Goal: Obtain resource: Obtain resource

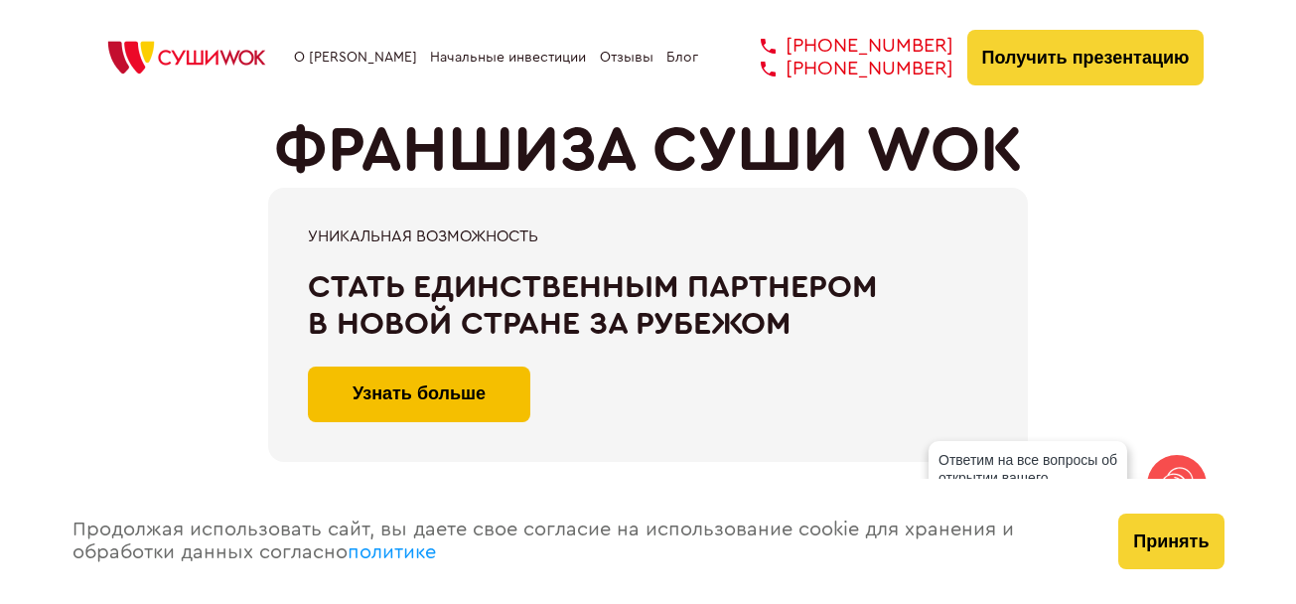
click at [493, 394] on button "Узнать больше" at bounding box center [419, 394] width 222 height 56
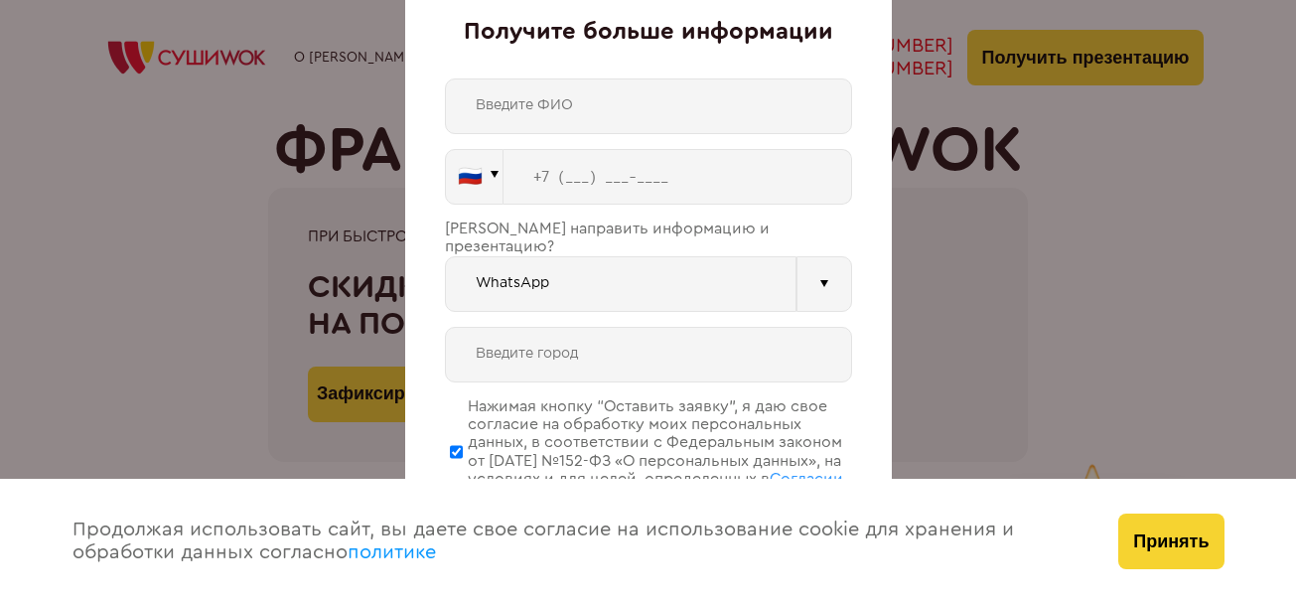
click at [933, 294] on div "Получите больше информации 🇷🇺 🇹🇷 🇧🇾 🇰🇬 🇰🇿 🇦🇿 🇦🇲 🇷🇺" at bounding box center [648, 302] width 1296 height 604
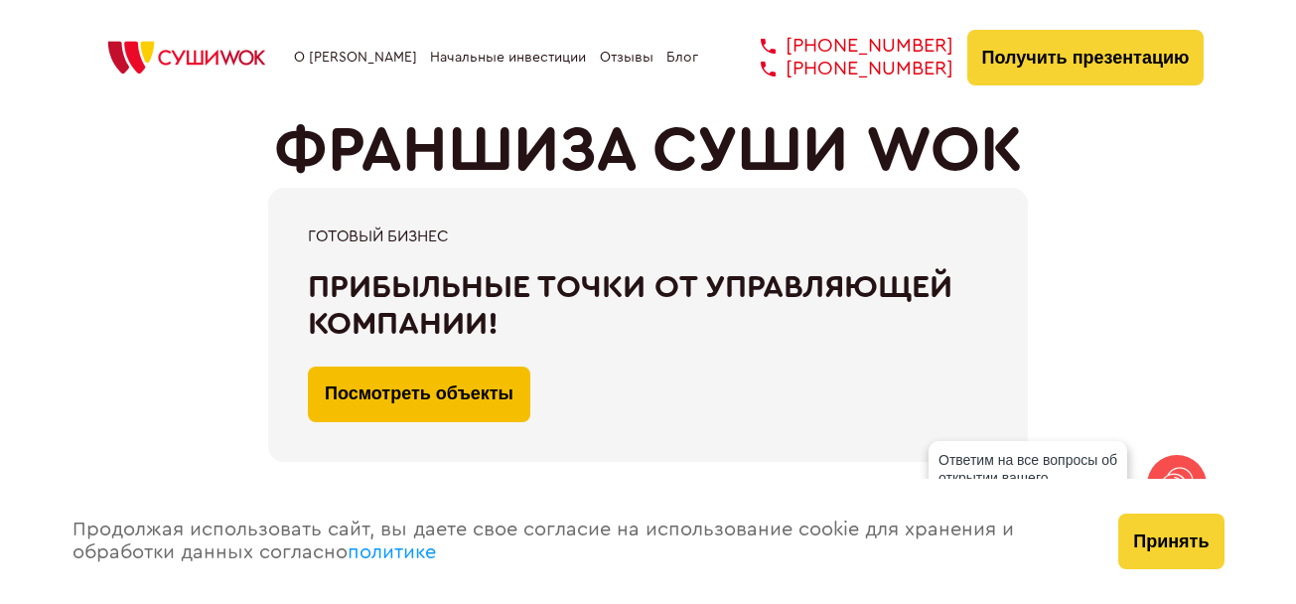
click at [481, 381] on link "Посмотреть объекты" at bounding box center [419, 394] width 222 height 56
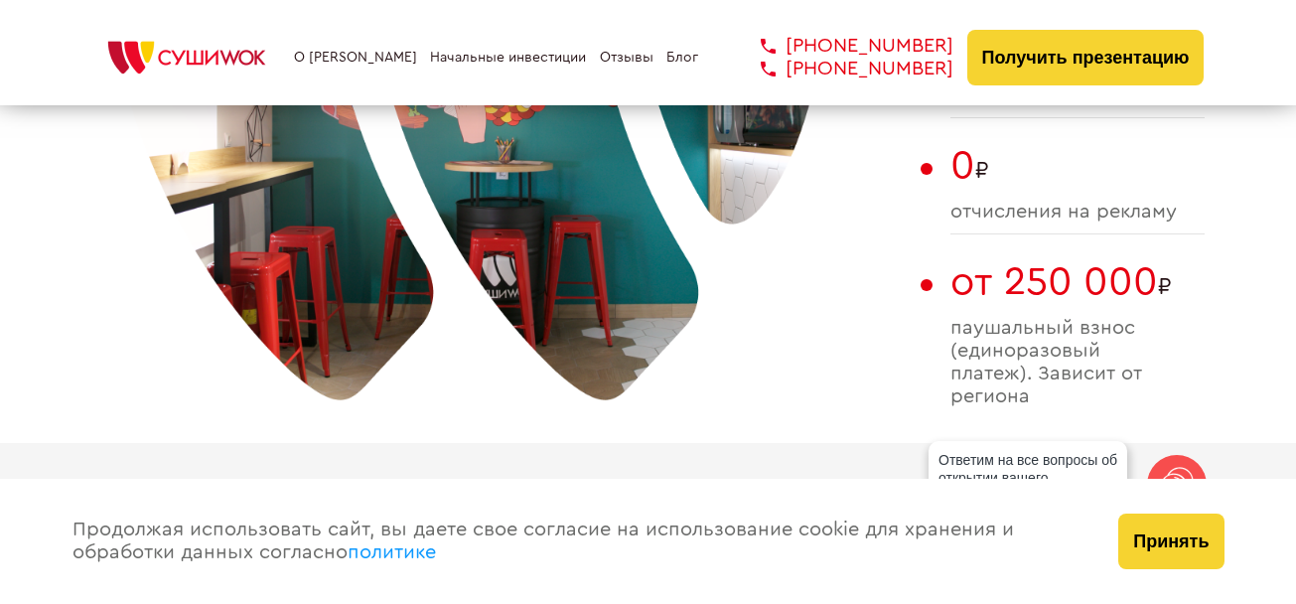
scroll to position [1702, 0]
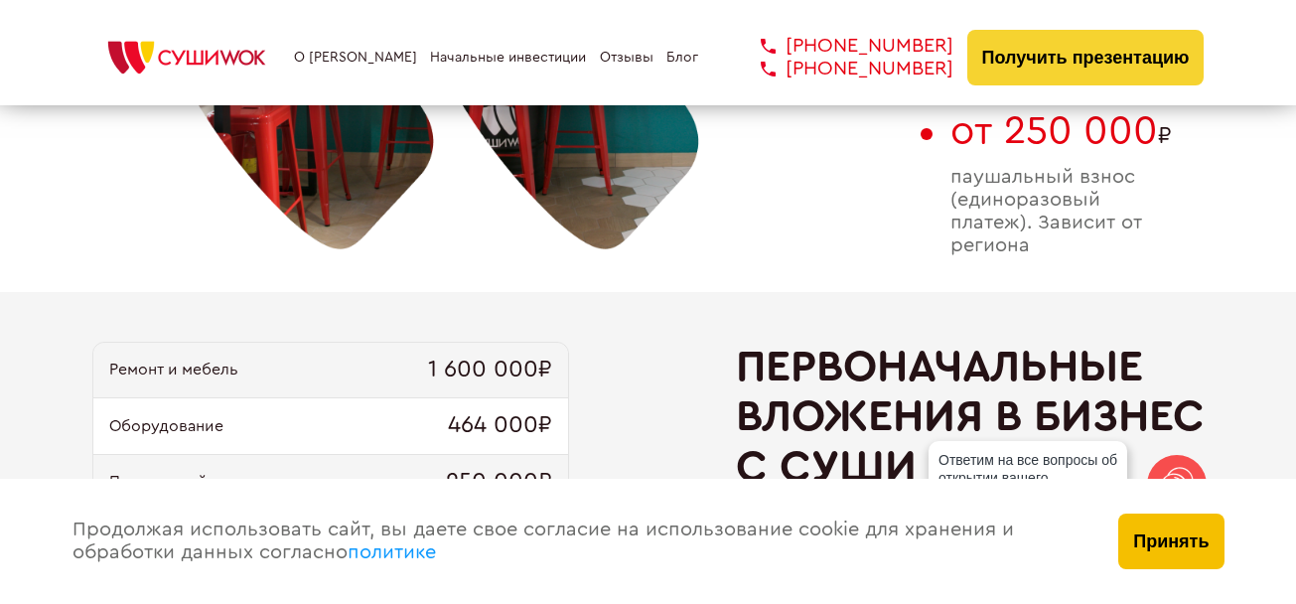
click at [1156, 535] on button "Принять" at bounding box center [1170, 541] width 105 height 56
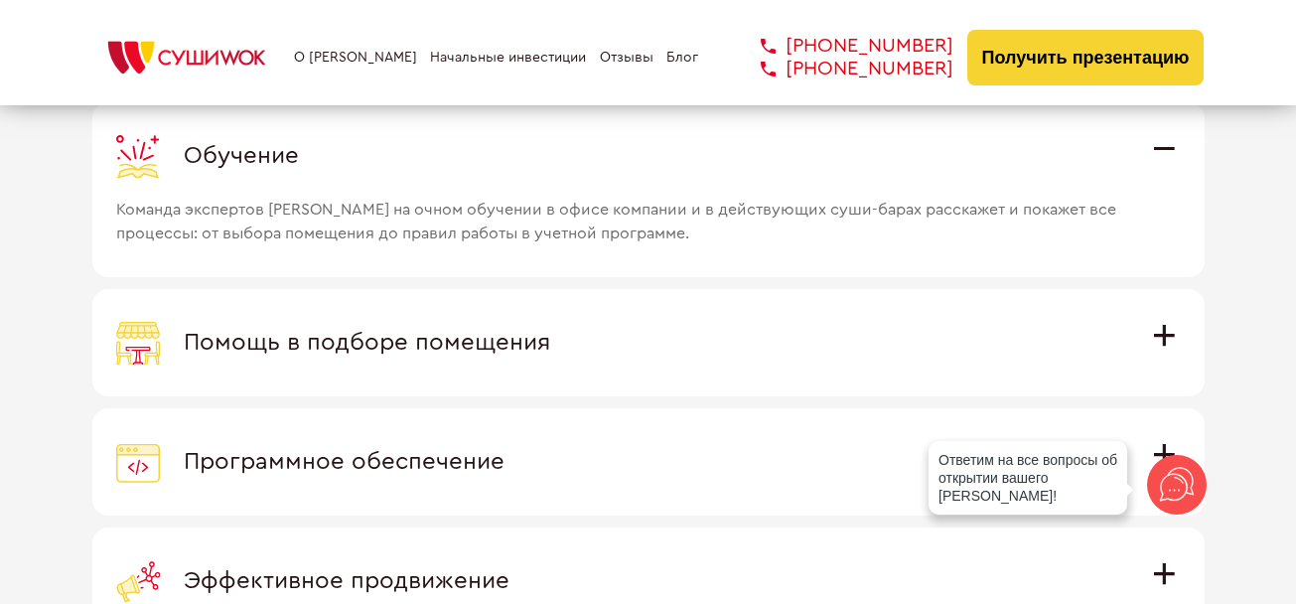
scroll to position [5574, 0]
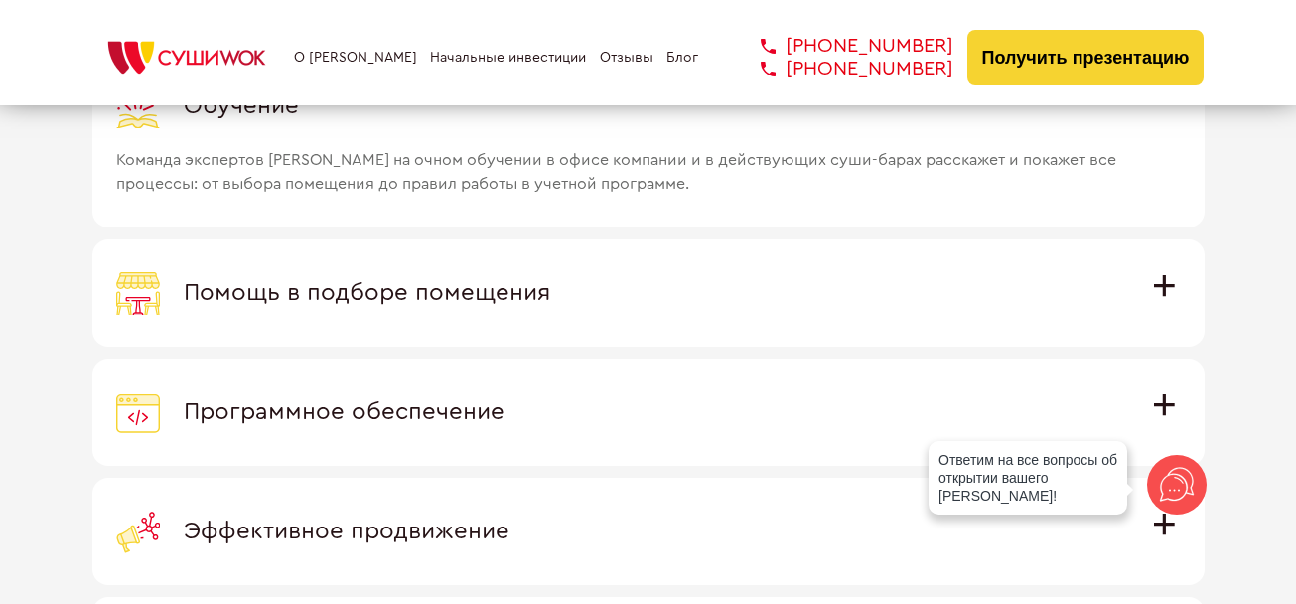
click at [550, 287] on span "Помощь в подборе помещения" at bounding box center [367, 293] width 366 height 24
click at [0, 0] on input "Помощь в подборе помещения Наши специалисты оценят варианты помещения в вашем г…" at bounding box center [0, 0] width 0 height 0
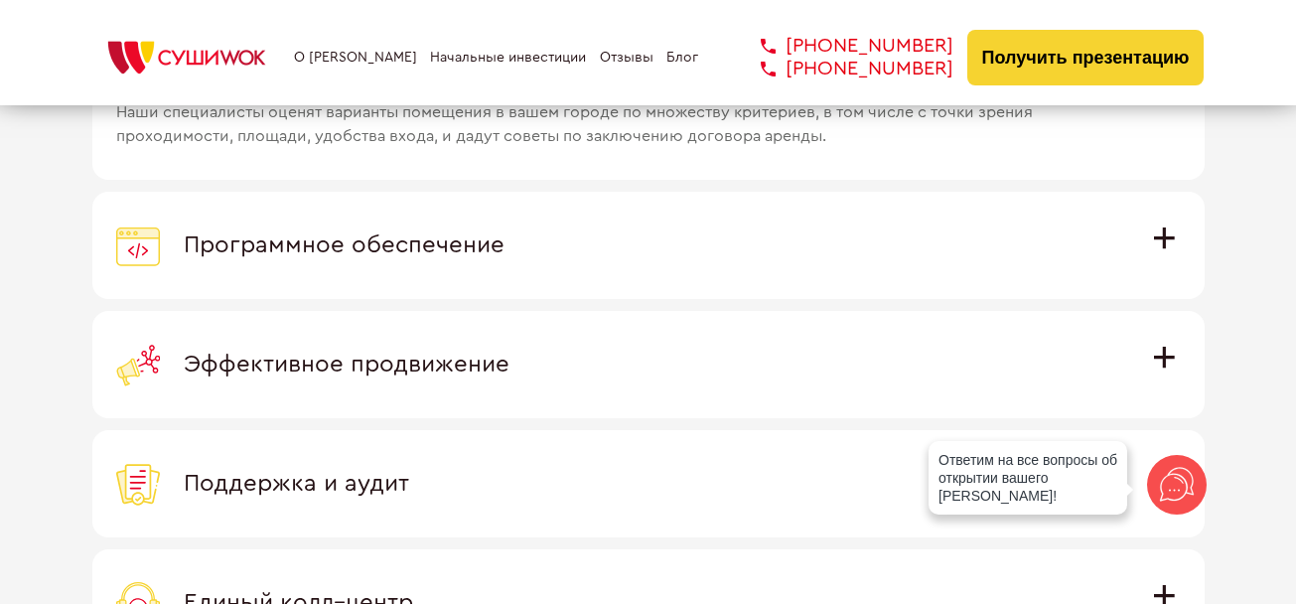
scroll to position [5772, 0]
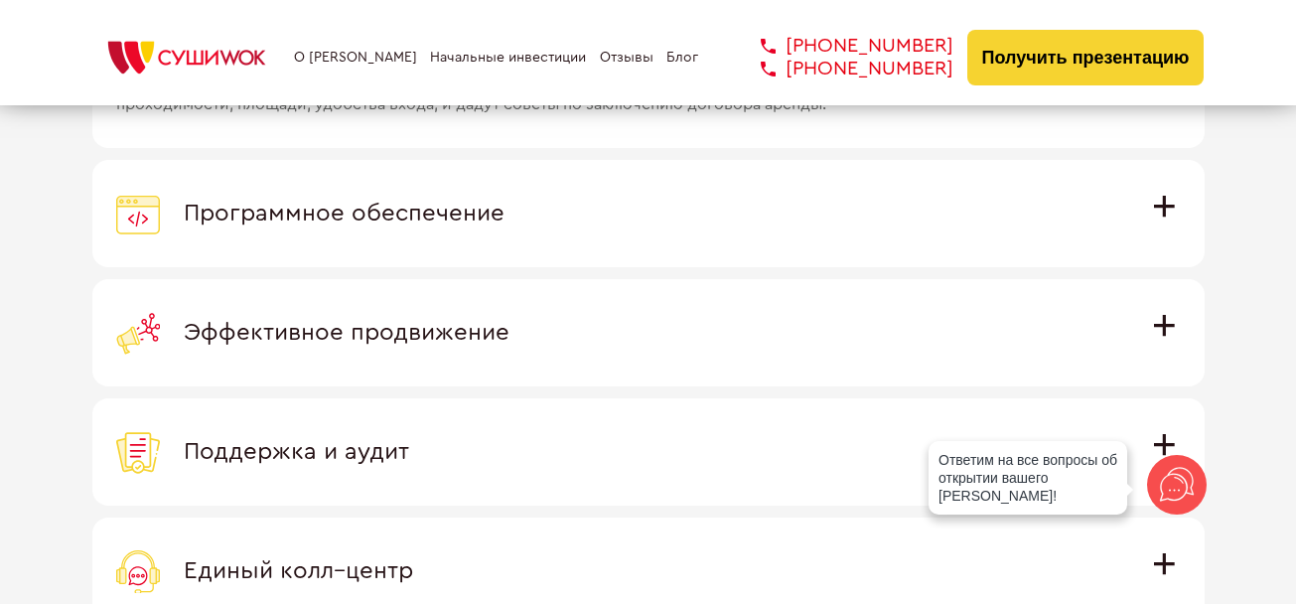
click at [504, 208] on span "Программное обеспечение" at bounding box center [344, 214] width 321 height 24
click at [0, 0] on input "Программное обеспечение Программное обеспечение разработано специально для [PER…" at bounding box center [0, 0] width 0 height 0
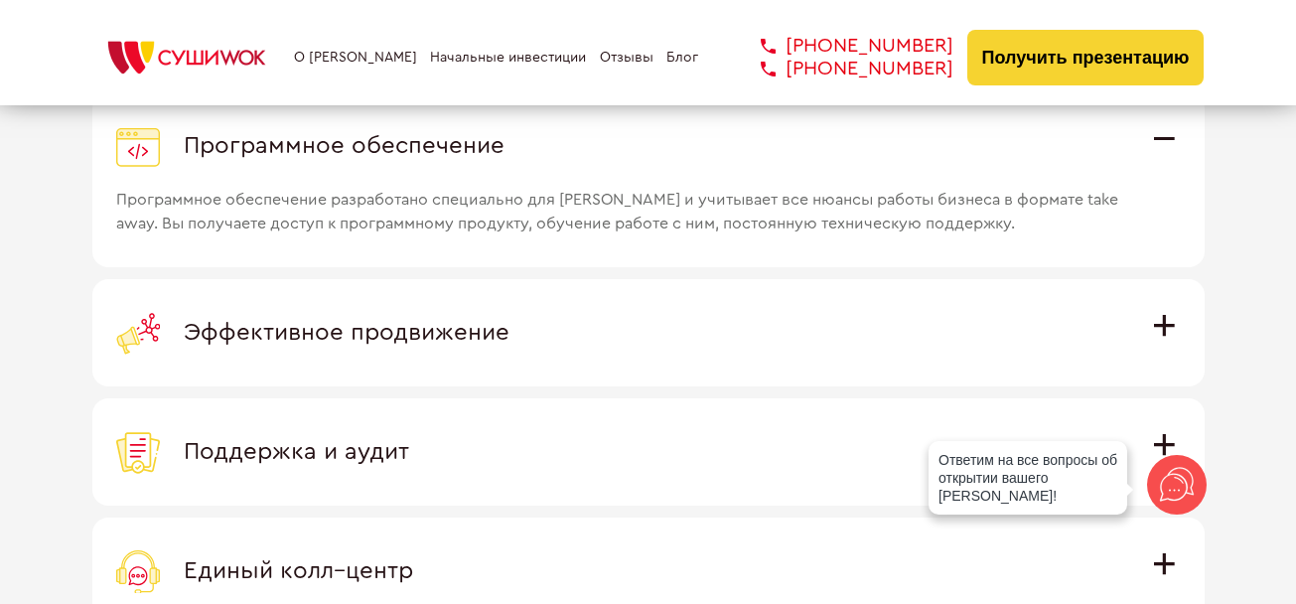
click at [509, 324] on span "Эффективное продвижение" at bounding box center [347, 333] width 326 height 24
click at [0, 0] on input "Эффективное продвижение Все рекламные материалы предоставляются централизованно…" at bounding box center [0, 0] width 0 height 0
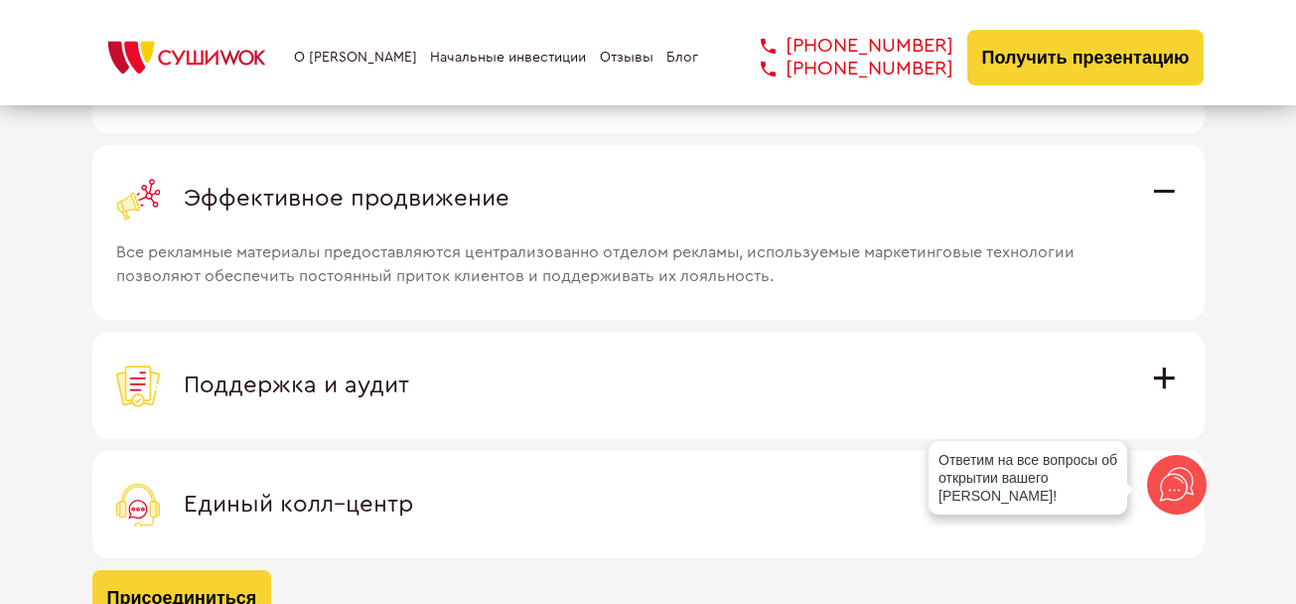
scroll to position [5872, 0]
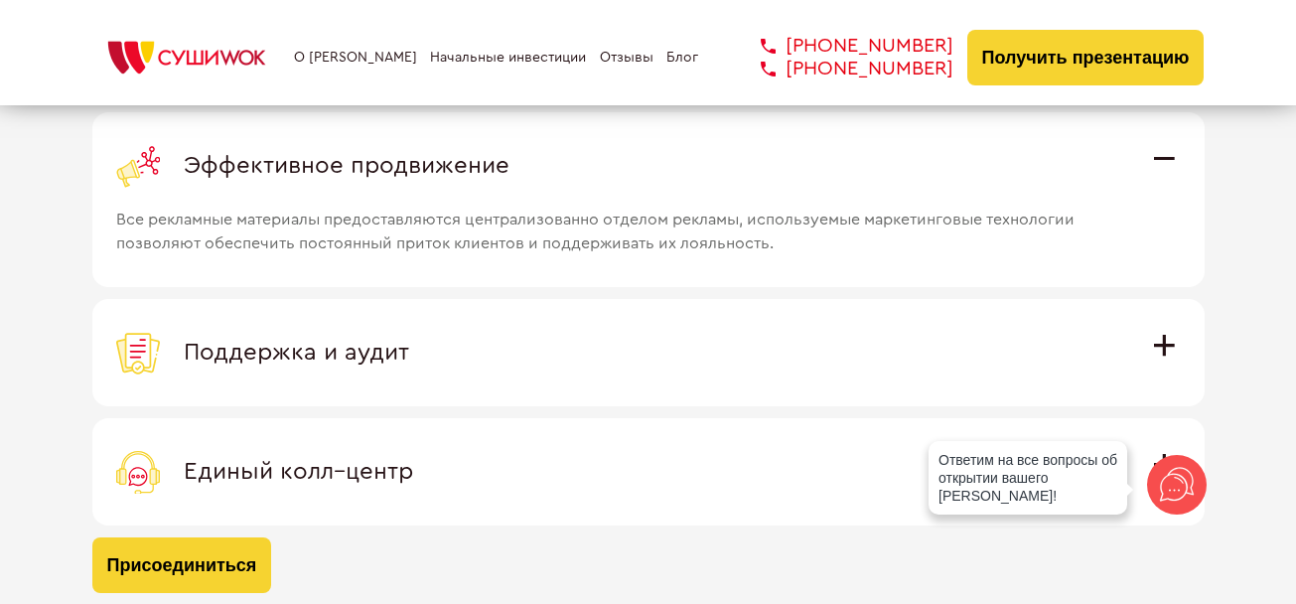
click at [409, 343] on span "Поддержка и аудит" at bounding box center [296, 353] width 225 height 24
click at [0, 0] on input "Поддержка и аудит Аудит работы с целью поиска точек роста и постоянная поддержк…" at bounding box center [0, 0] width 0 height 0
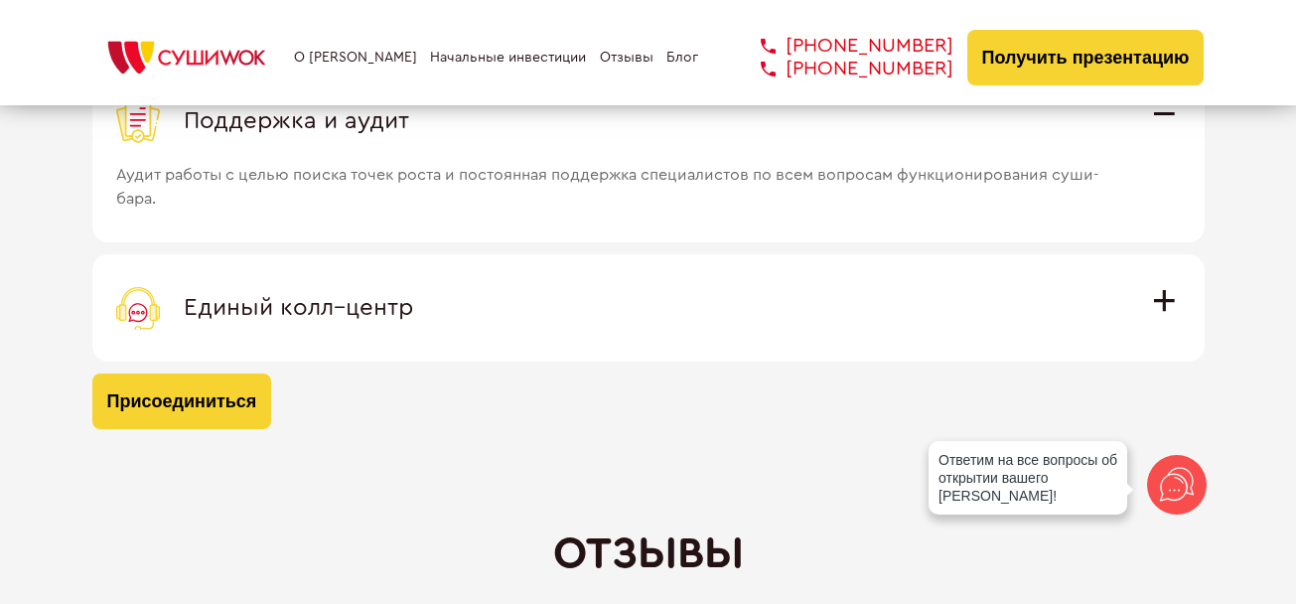
scroll to position [6070, 0]
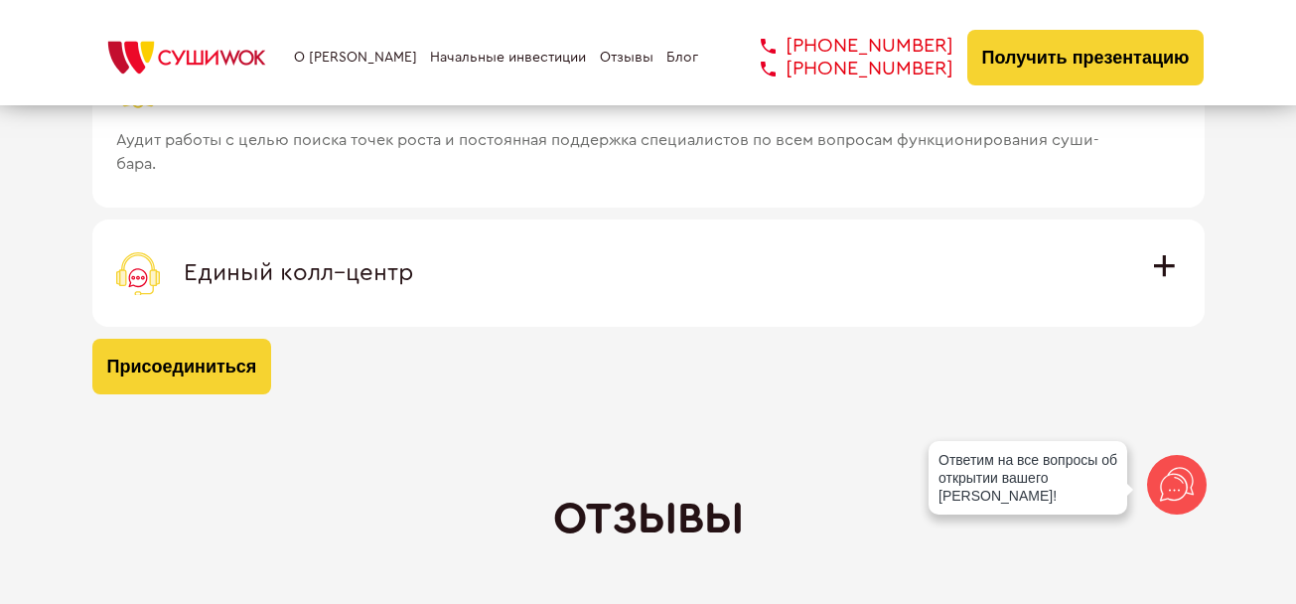
click at [413, 266] on span "Единый колл–центр" at bounding box center [298, 273] width 229 height 24
click at [0, 0] on input "Единый колл–центр Полностью интегрирован с программным обеспечением: вы не проп…" at bounding box center [0, 0] width 0 height 0
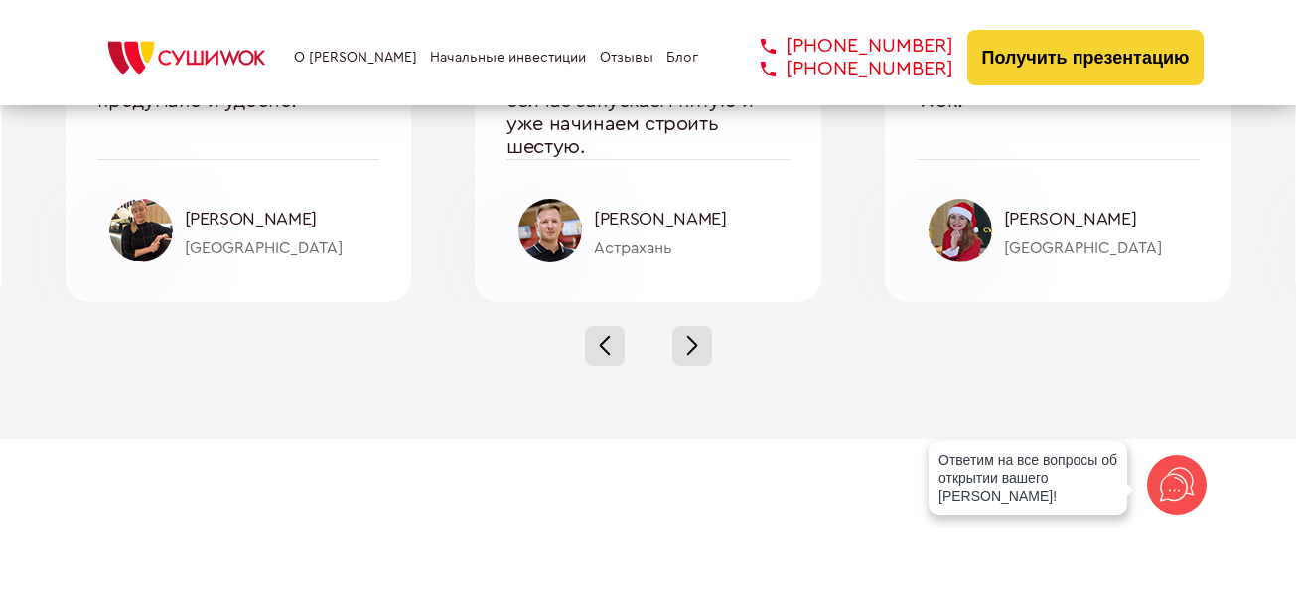
scroll to position [6765, 0]
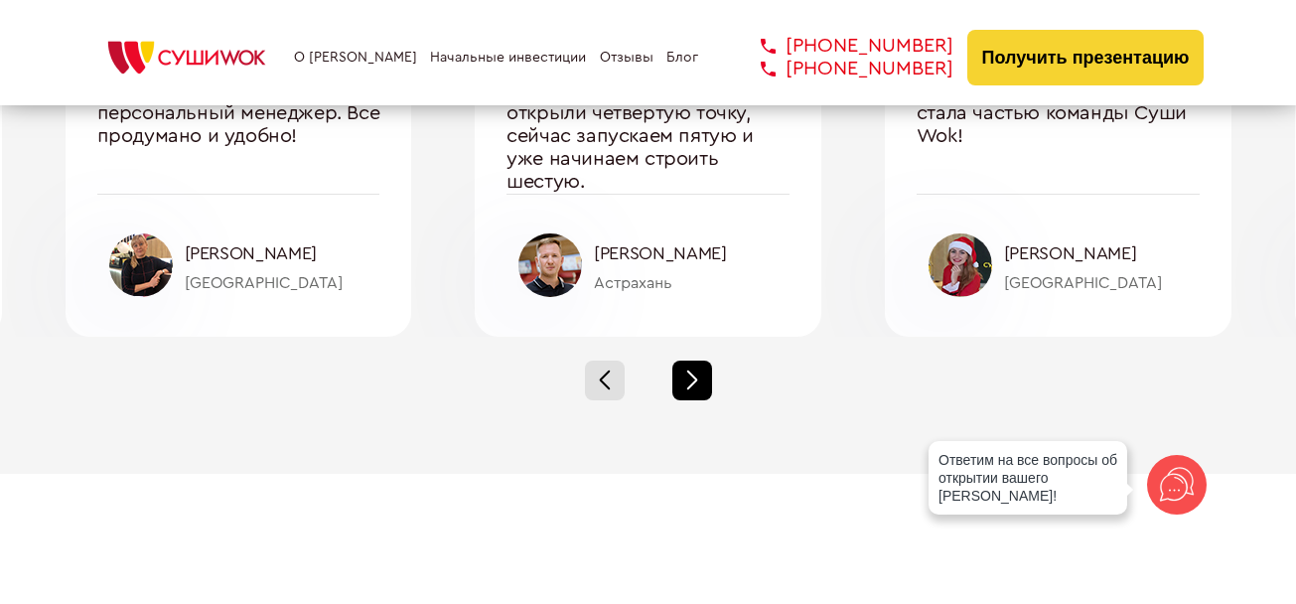
click at [695, 380] on span at bounding box center [691, 384] width 11 height 11
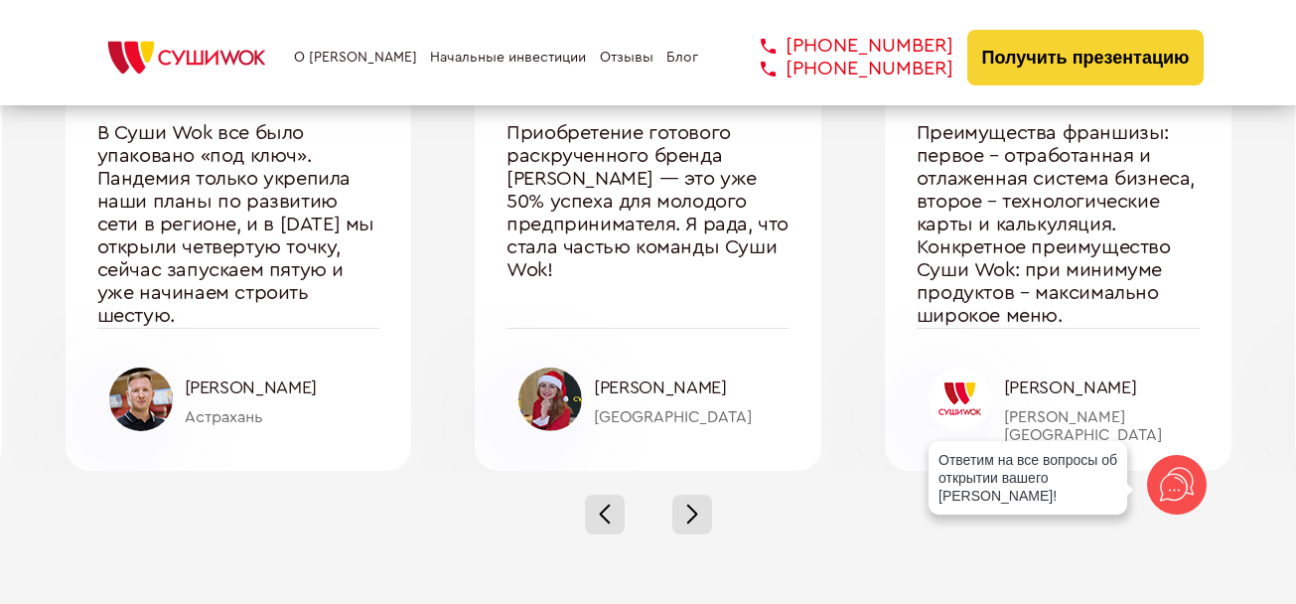
scroll to position [6666, 0]
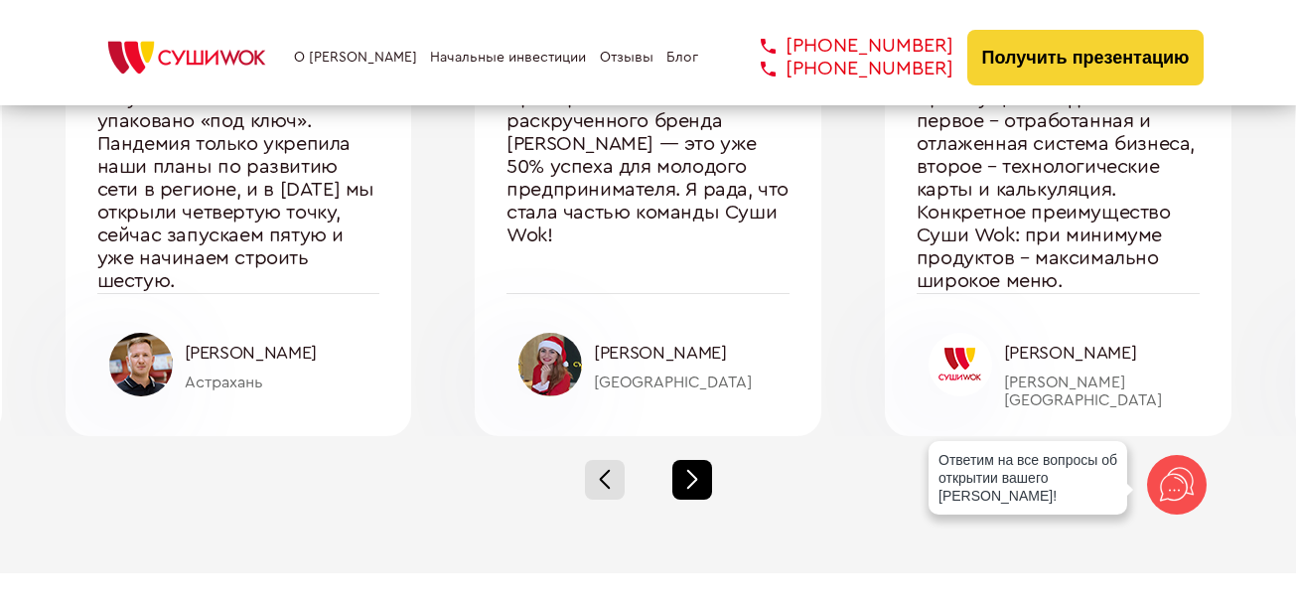
click at [692, 475] on span at bounding box center [691, 475] width 11 height 11
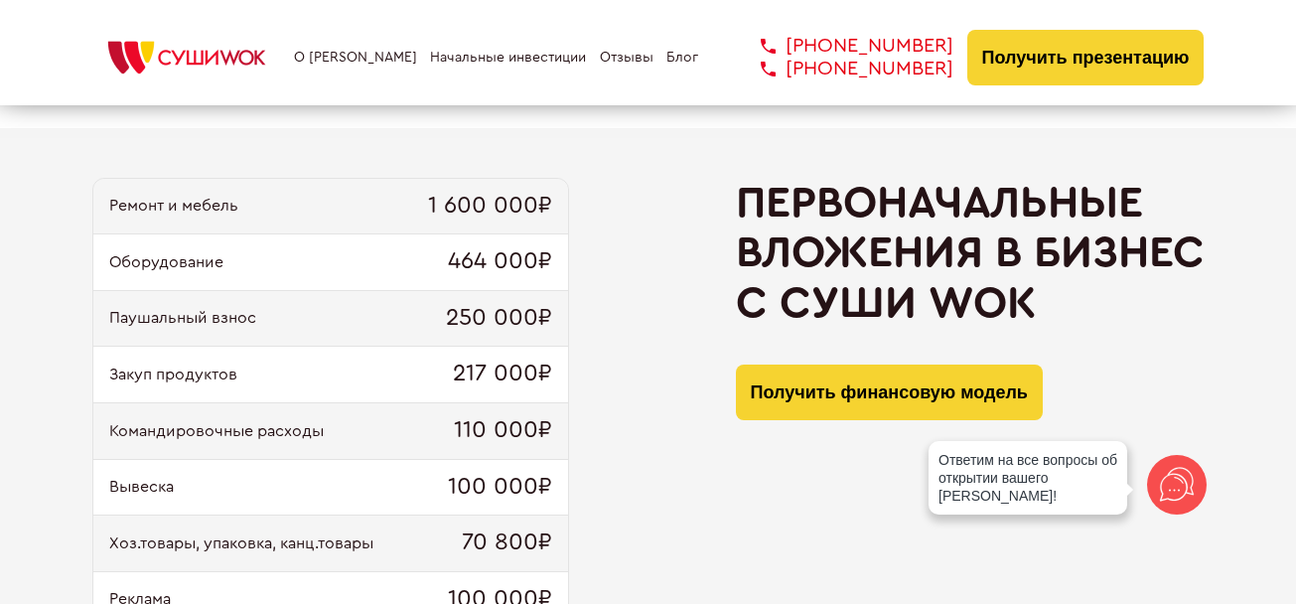
scroll to position [1900, 0]
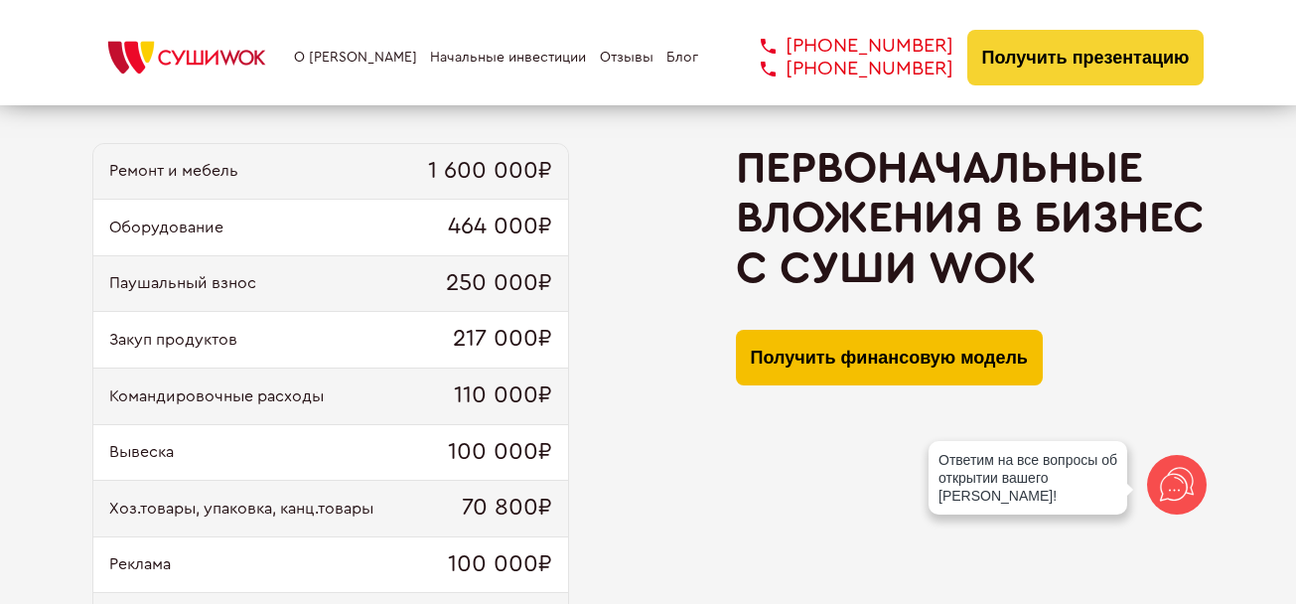
click at [907, 359] on button "Получить финансовую модель" at bounding box center [889, 358] width 307 height 56
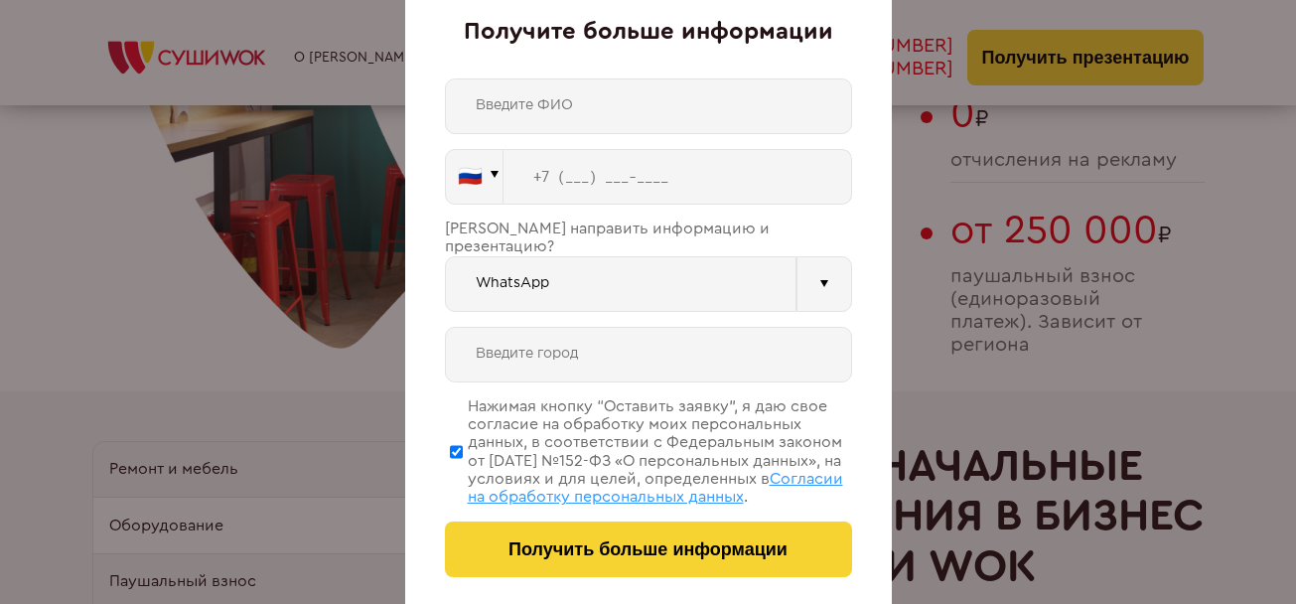
scroll to position [1702, 0]
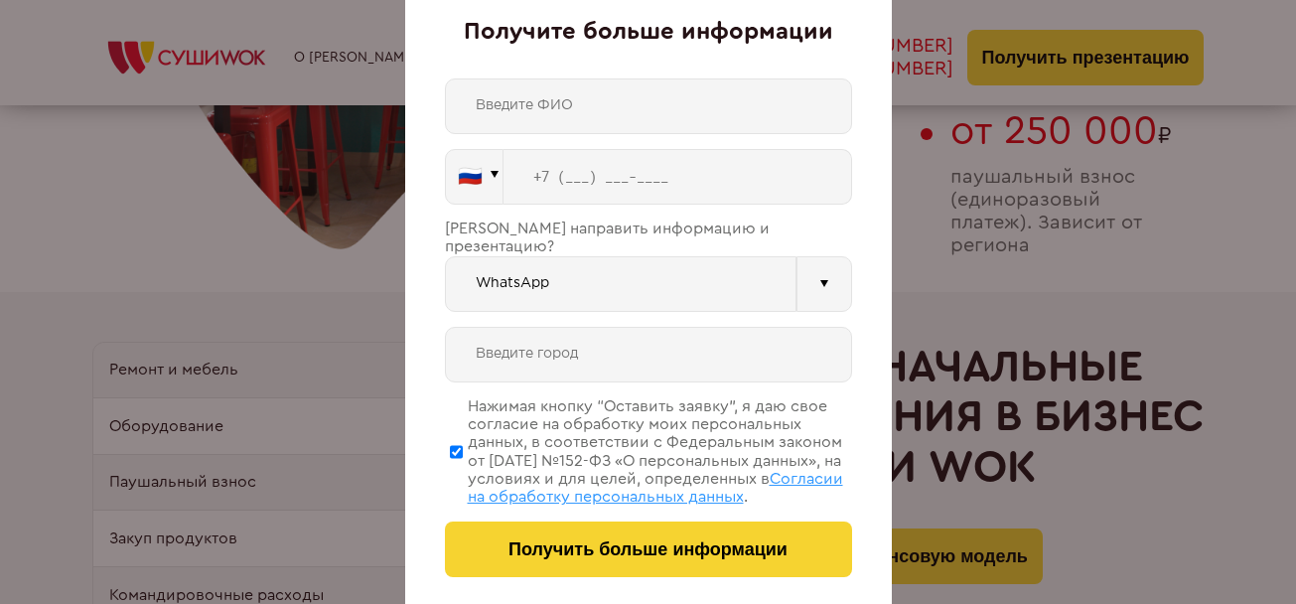
click at [949, 278] on div "Получите больше информации 🇷🇺 🇹🇷 🇧🇾 🇰🇬 🇰🇿 🇦🇿 🇦🇲 🇷🇺" at bounding box center [648, 302] width 1296 height 604
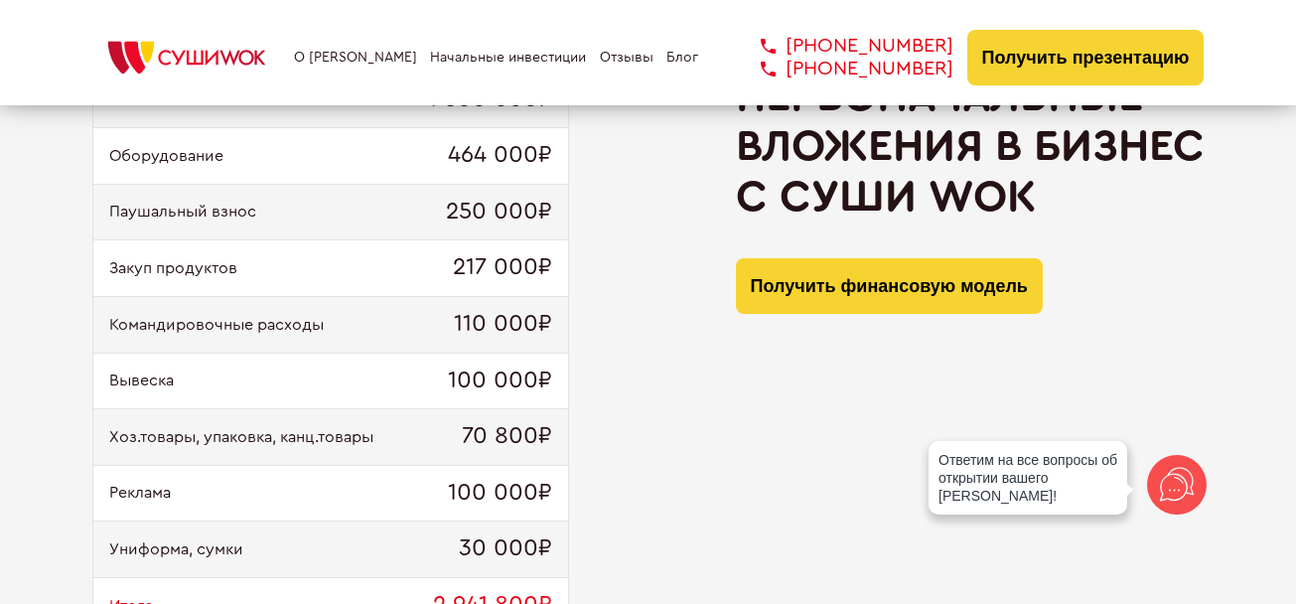
scroll to position [1503, 0]
